Goal: Task Accomplishment & Management: Manage account settings

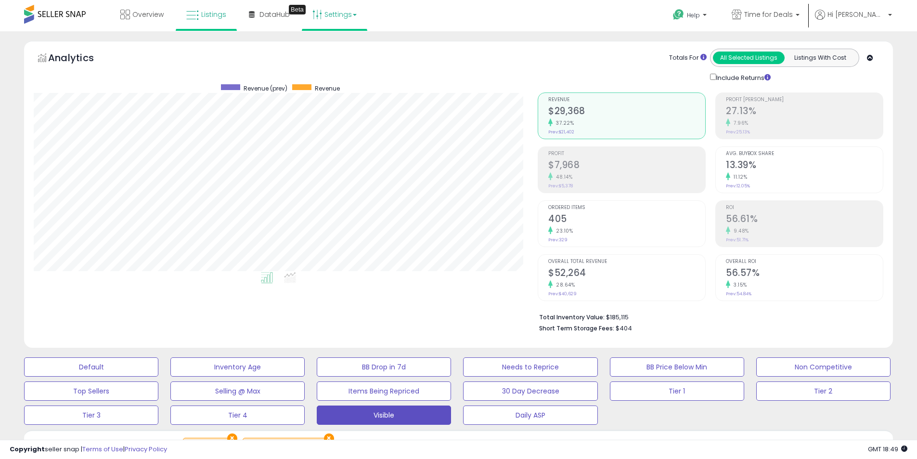
click at [340, 17] on link "Settings" at bounding box center [334, 14] width 59 height 29
click at [342, 45] on link "Store settings" at bounding box center [335, 48] width 43 height 9
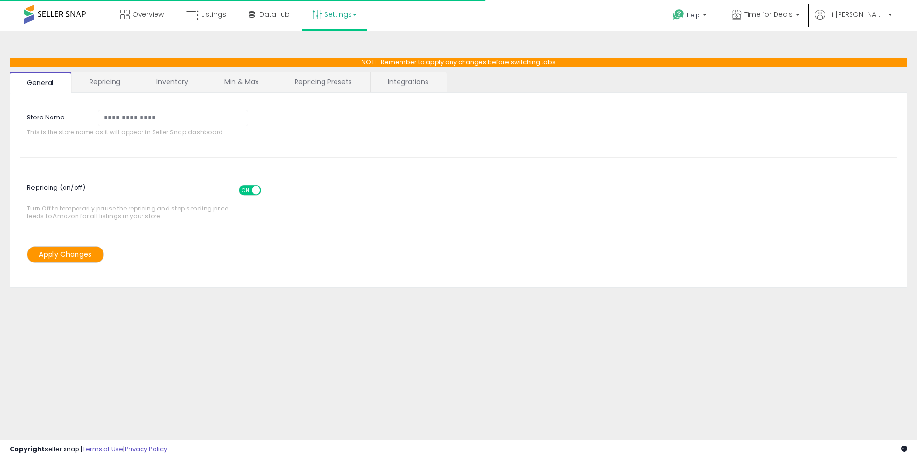
click at [309, 82] on link "Repricing Presets" at bounding box center [323, 82] width 92 height 20
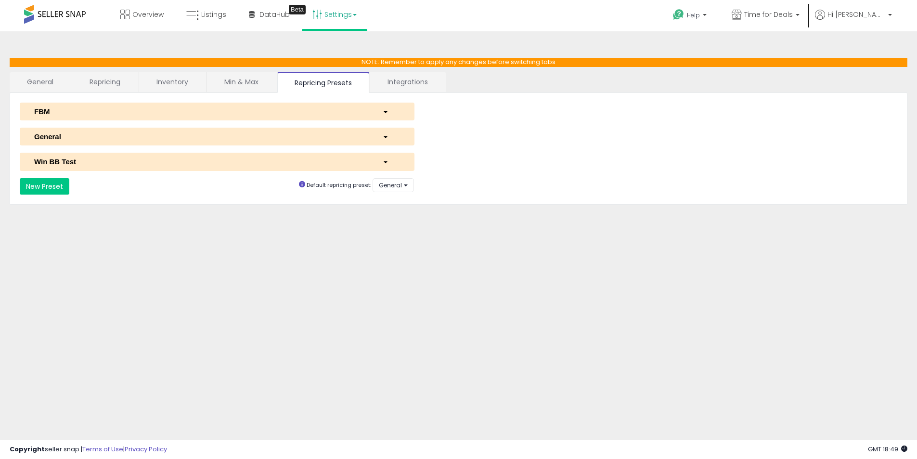
click at [492, 190] on div "**********" at bounding box center [459, 186] width 892 height 16
